Goal: Task Accomplishment & Management: Manage account settings

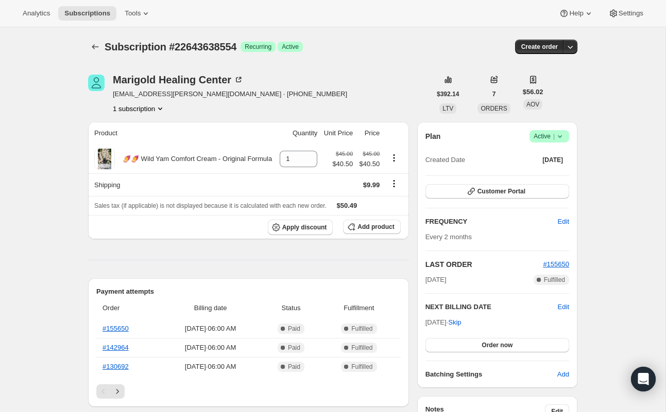
click at [546, 136] on span "Active |" at bounding box center [548, 136] width 31 height 10
click at [543, 176] on span "Cancel subscription" at bounding box center [546, 174] width 58 height 8
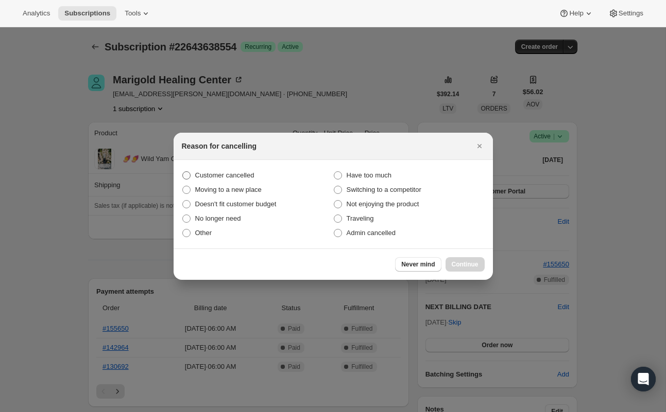
click at [224, 176] on span "Customer cancelled" at bounding box center [224, 175] width 59 height 8
click at [183, 172] on input "Customer cancelled" at bounding box center [182, 171] width 1 height 1
radio input "true"
click at [461, 262] on span "Continue" at bounding box center [465, 265] width 27 height 8
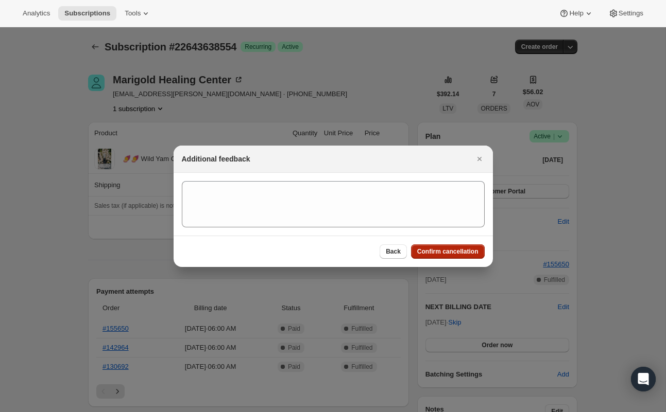
click at [456, 246] on button "Confirm cancellation" at bounding box center [448, 252] width 74 height 14
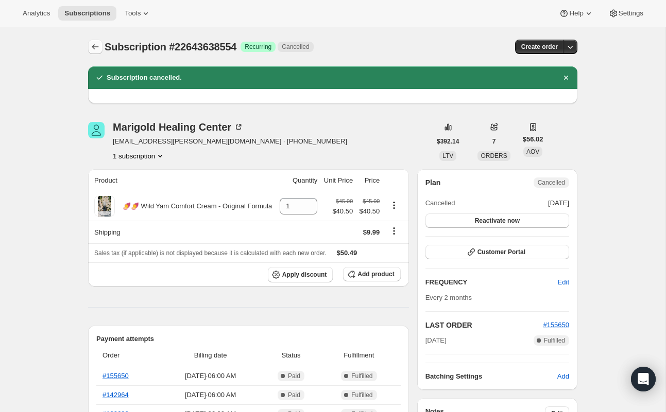
click at [92, 48] on icon "Subscriptions" at bounding box center [95, 47] width 10 height 10
